Goal: Register for event/course

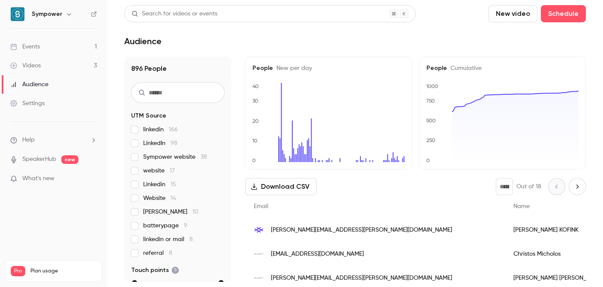
click at [78, 48] on link "Events 1" at bounding box center [53, 46] width 107 height 19
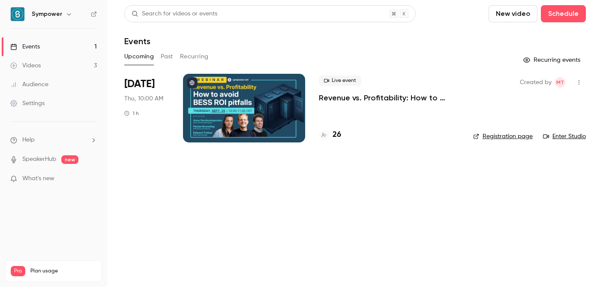
click at [381, 102] on p "Revenue vs. Profitability: How to Avoid [PERSON_NAME] ROI Pitfalls" at bounding box center [389, 98] width 141 height 10
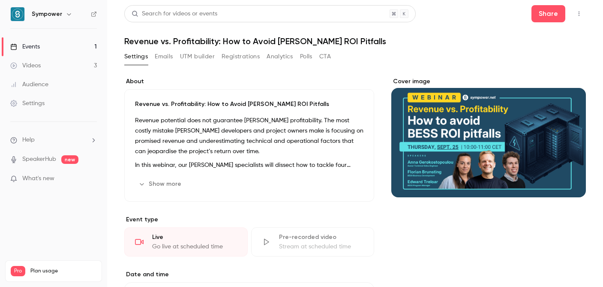
click at [245, 57] on button "Registrations" at bounding box center [241, 57] width 38 height 14
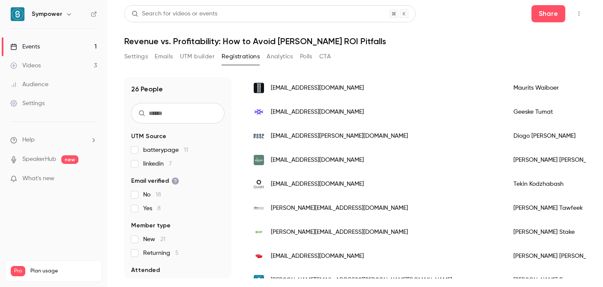
scroll to position [96, 0]
